Goal: Task Accomplishment & Management: Use online tool/utility

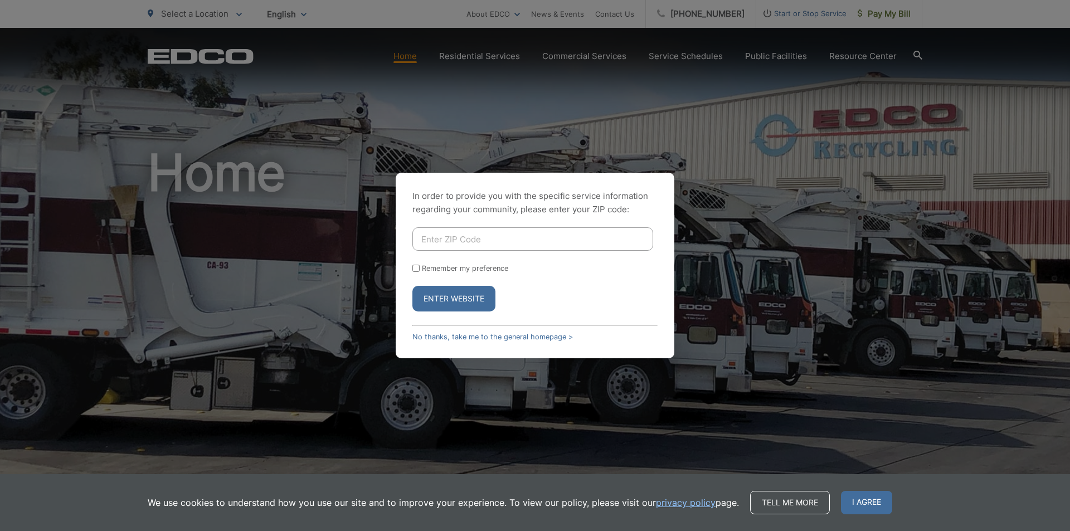
click at [449, 238] on input "Enter ZIP Code" at bounding box center [532, 238] width 241 height 23
type input "92082"
click at [456, 293] on button "Enter Website" at bounding box center [453, 299] width 83 height 26
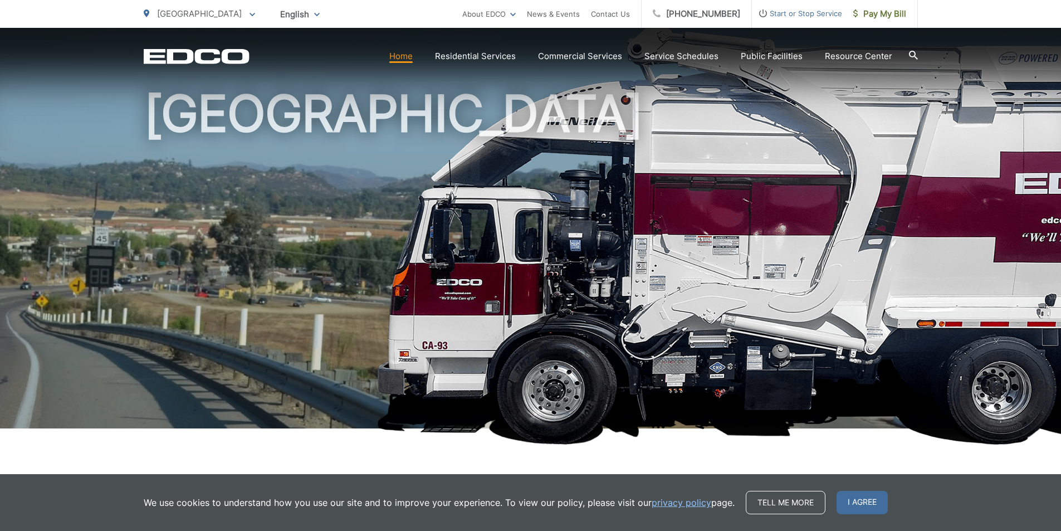
scroll to position [111, 0]
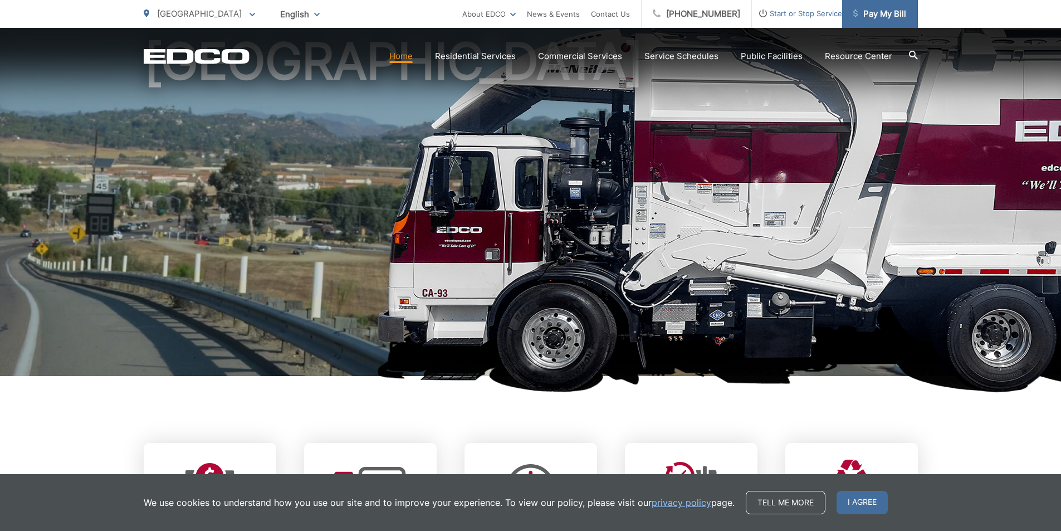
click at [891, 16] on span "Pay My Bill" at bounding box center [880, 13] width 53 height 13
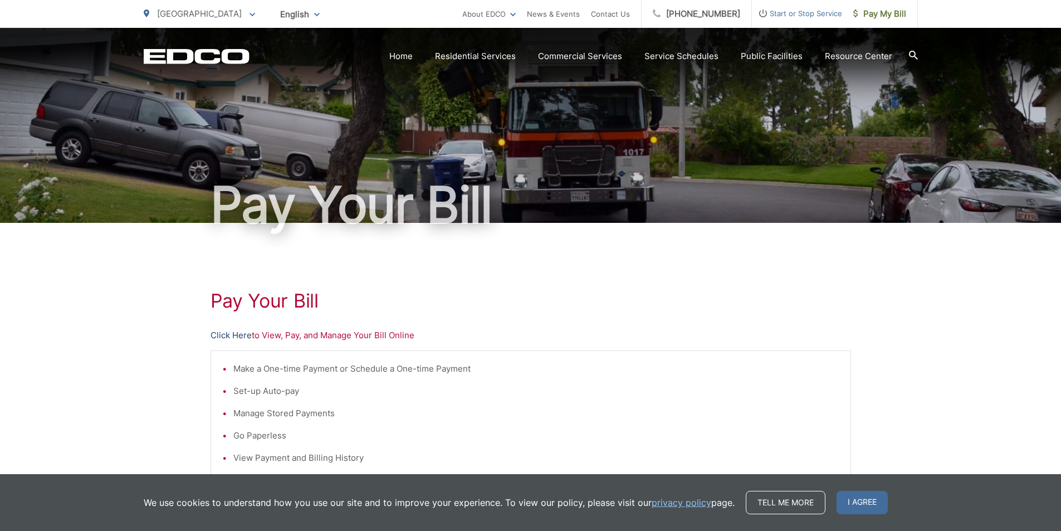
click at [233, 333] on link "Click Here" at bounding box center [231, 335] width 41 height 13
